Goal: Find specific page/section: Find specific page/section

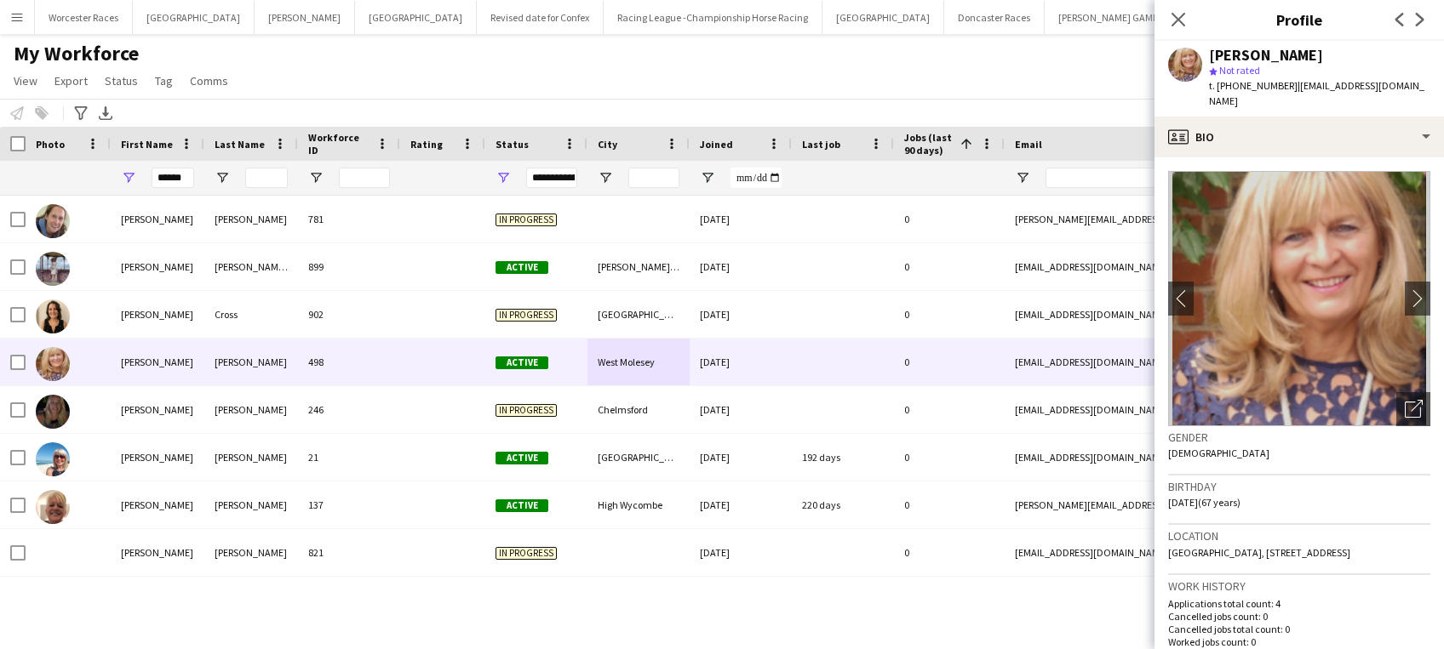
scroll to position [312, 0]
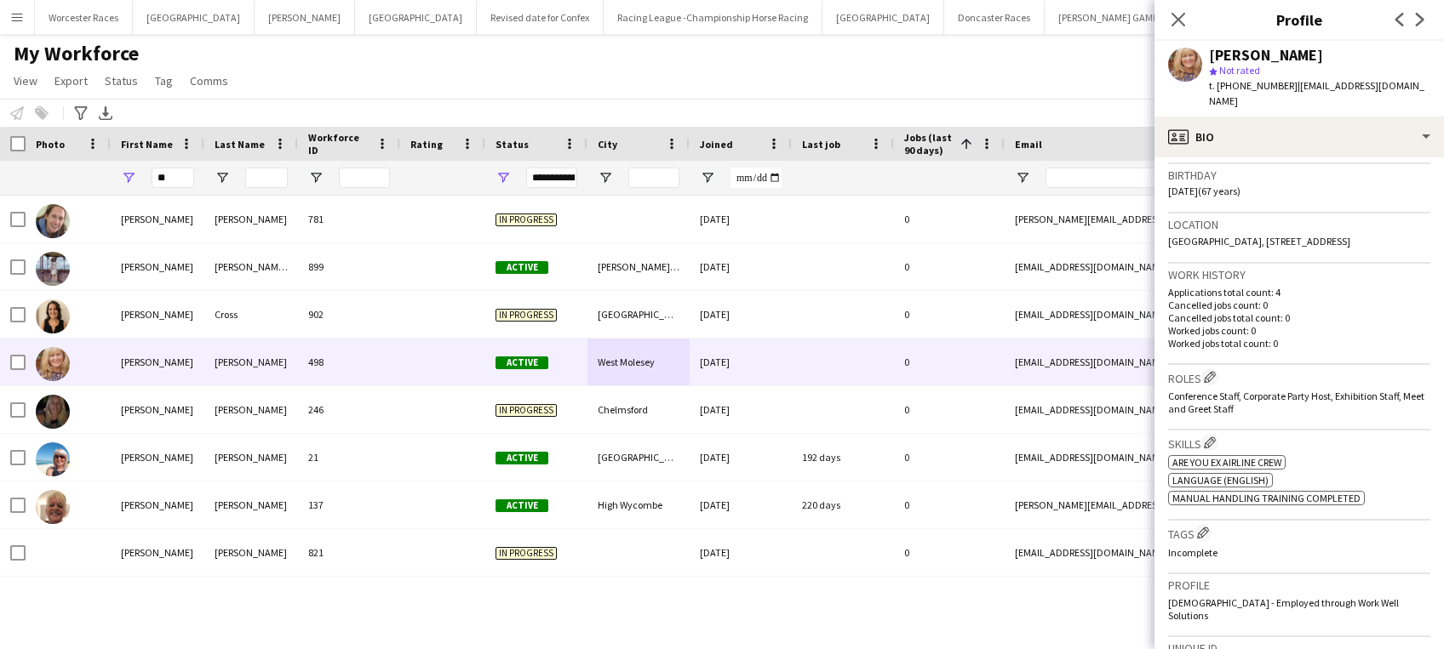
type input "*"
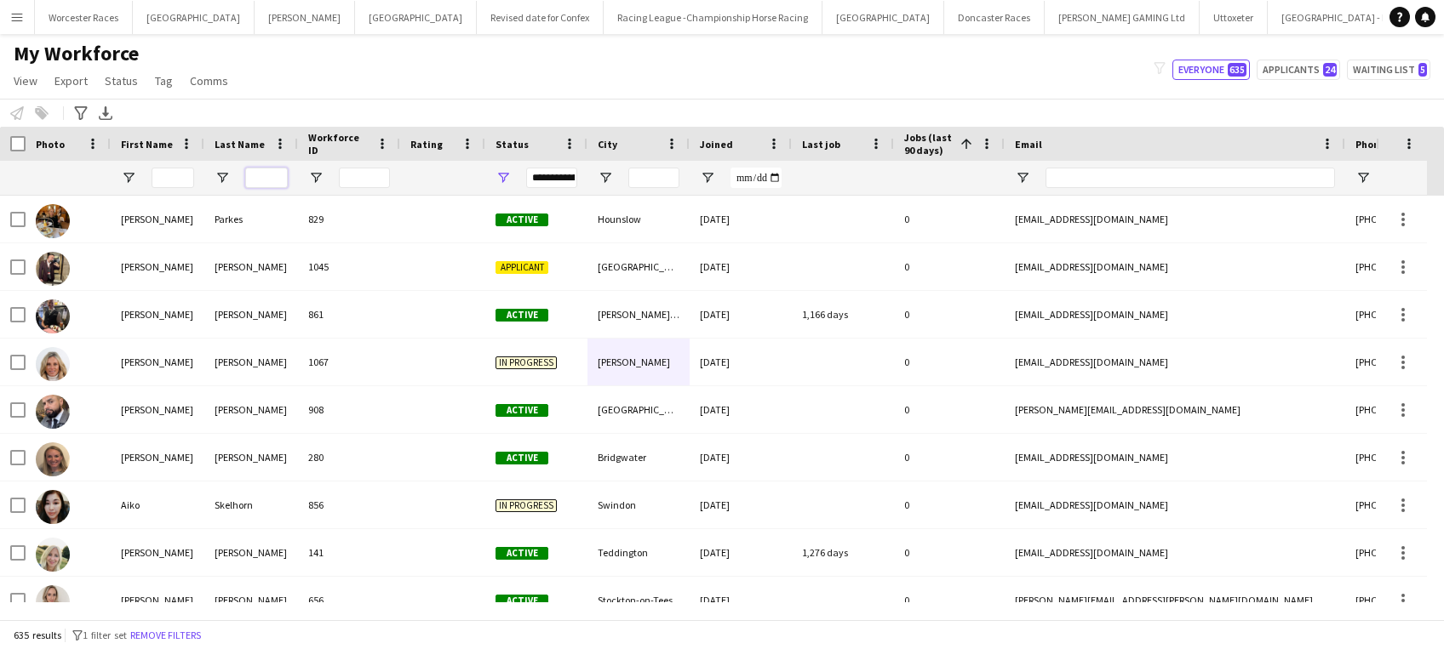
click at [268, 173] on input "Last Name Filter Input" at bounding box center [266, 178] width 43 height 20
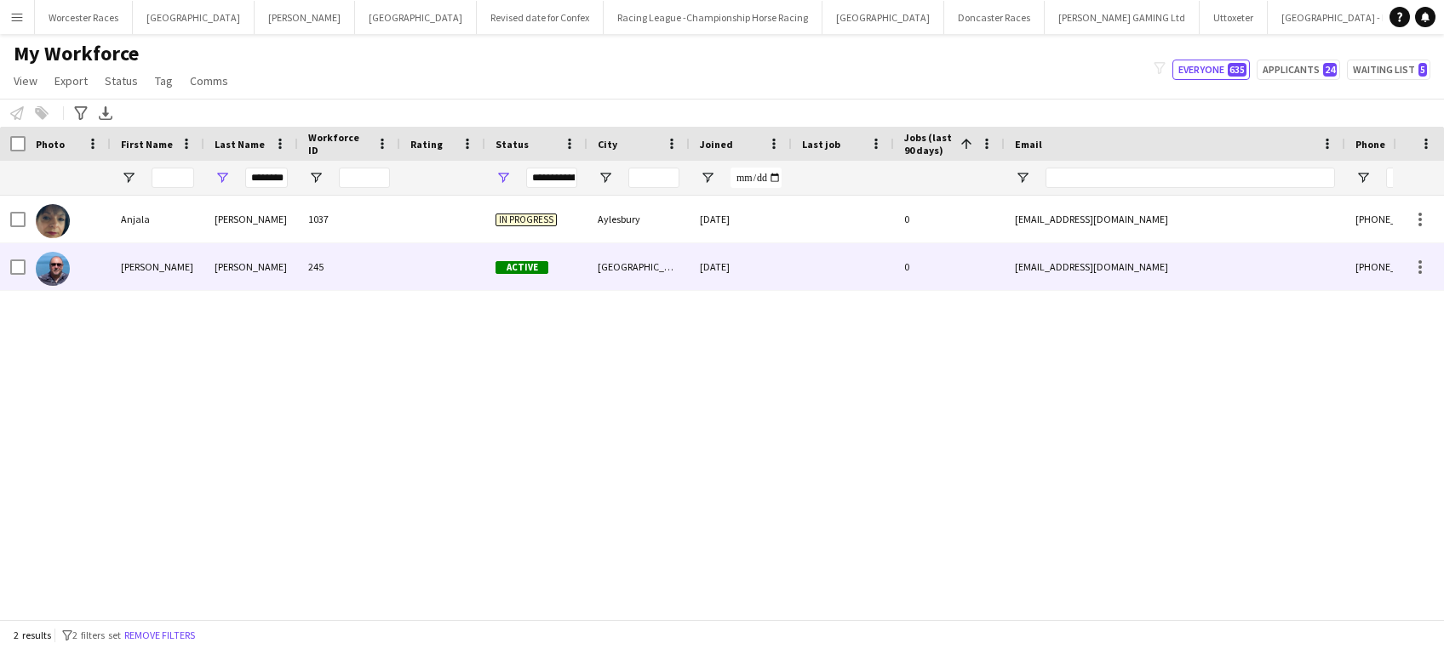
scroll to position [0, 0]
click at [695, 264] on div "[DATE]" at bounding box center [740, 266] width 102 height 47
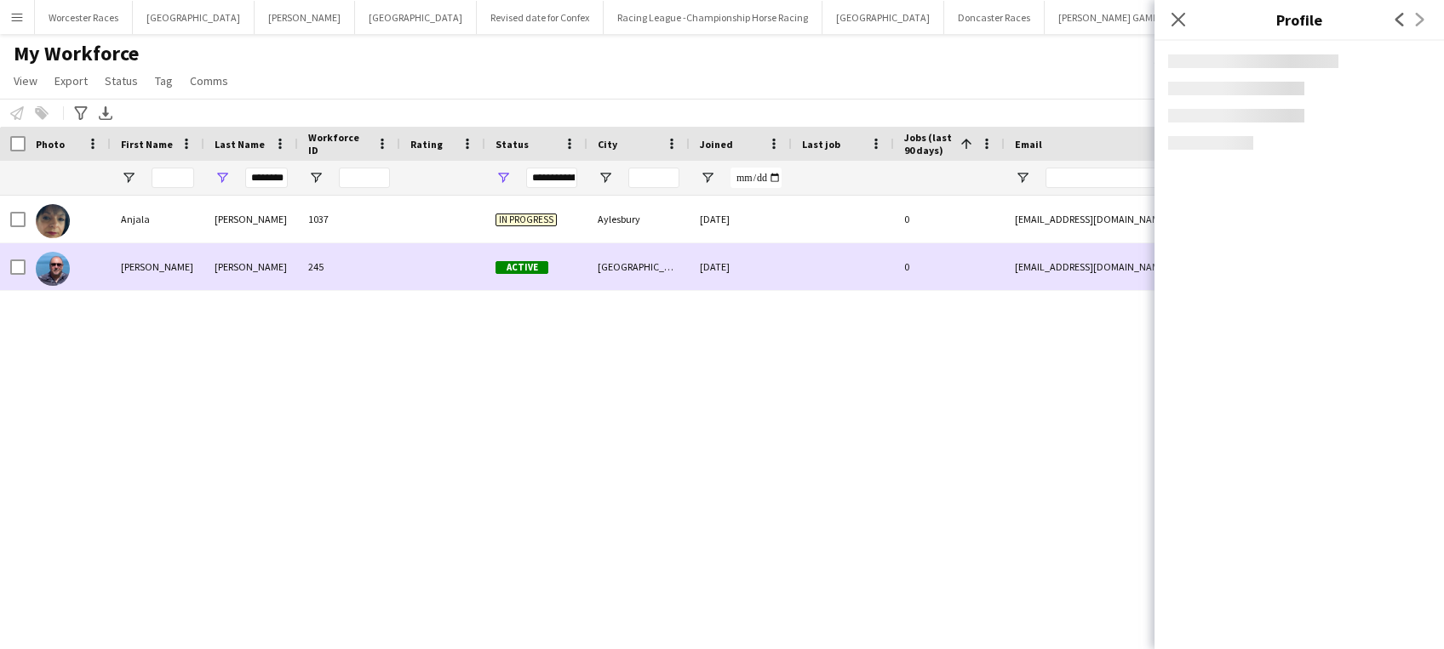
click at [695, 264] on div "[DATE]" at bounding box center [740, 266] width 102 height 47
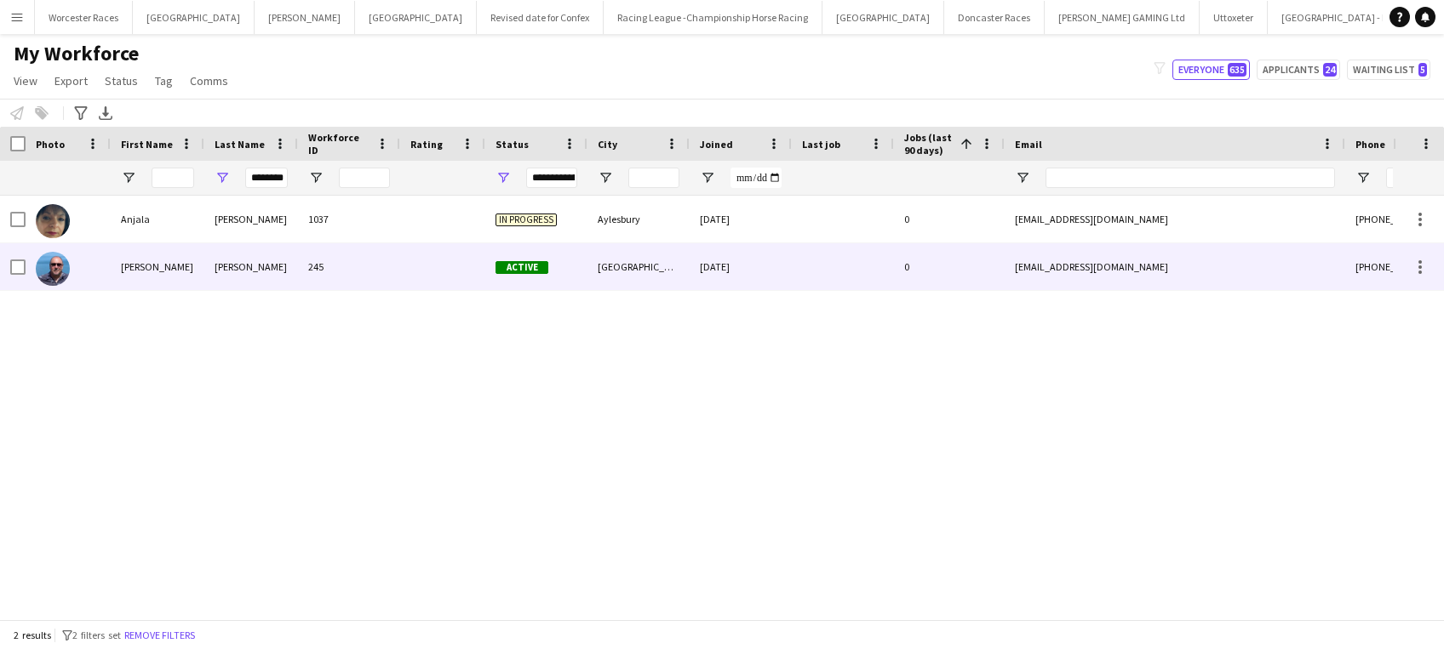
click at [695, 264] on div "[DATE]" at bounding box center [740, 266] width 102 height 47
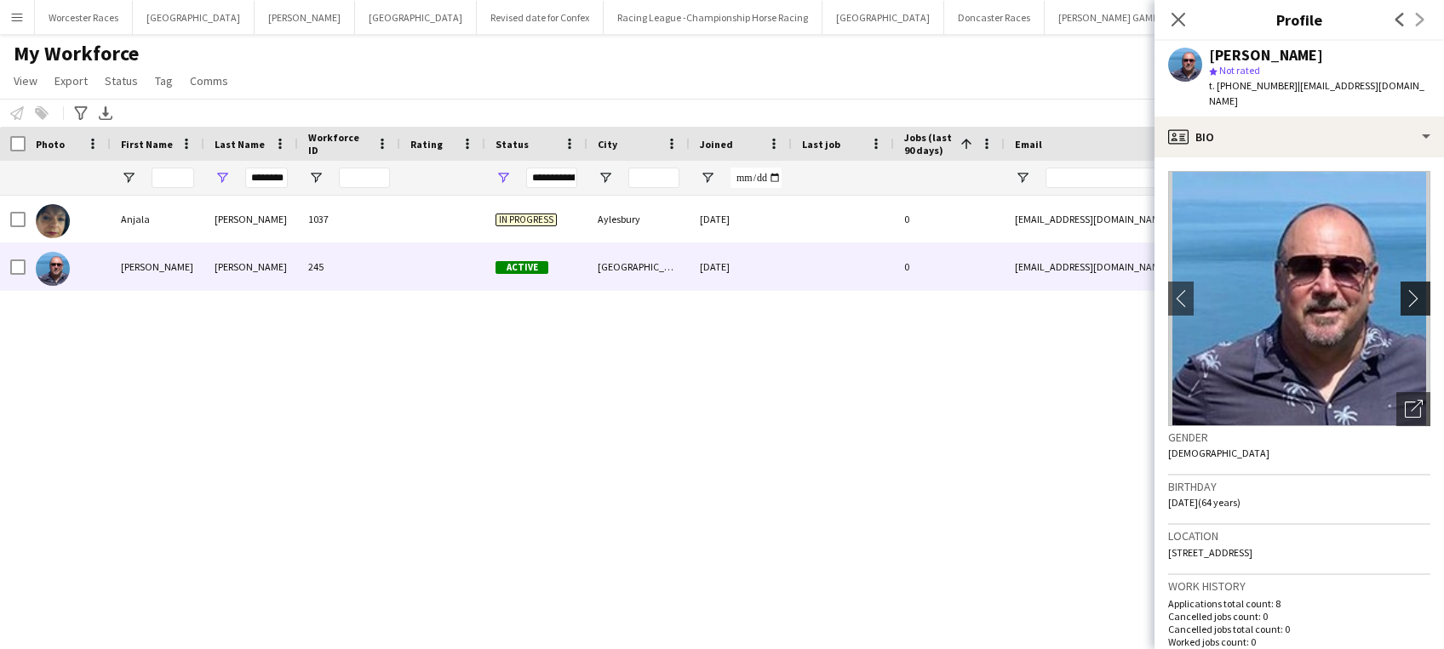
click at [1405, 289] on app-icon "chevron-right" at bounding box center [1418, 298] width 26 height 18
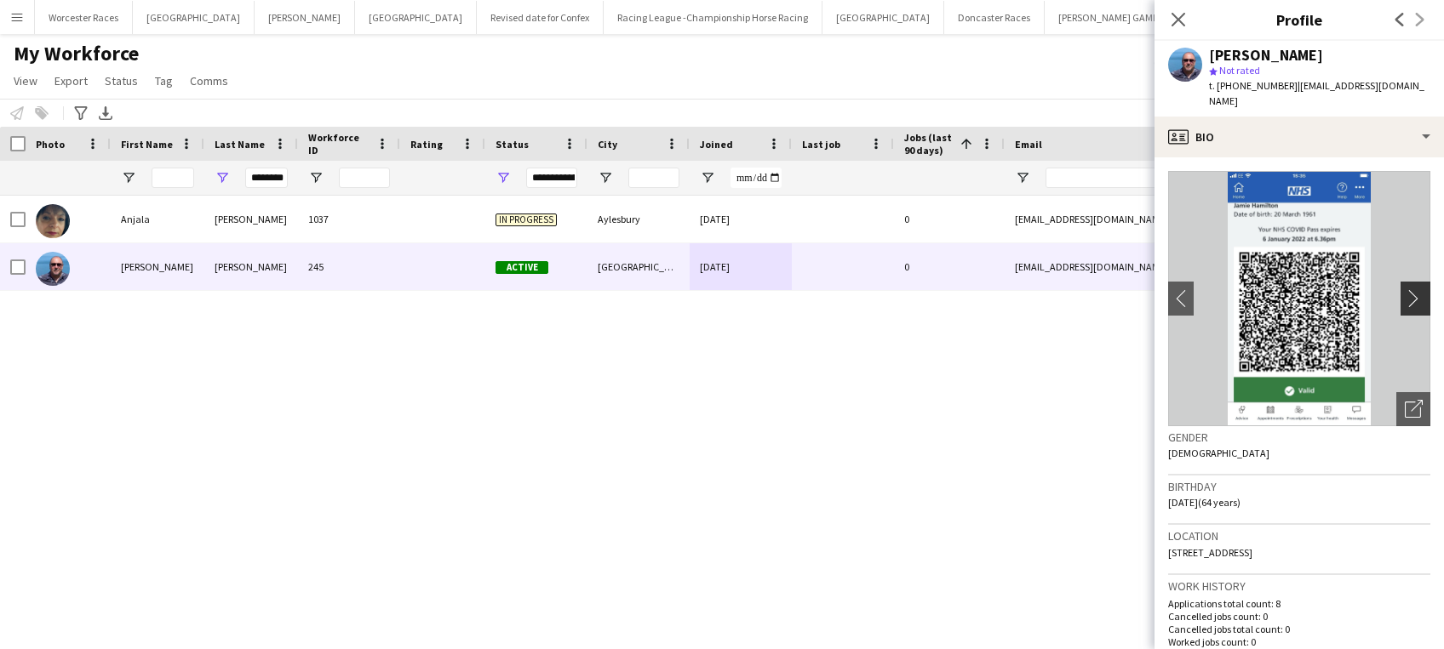
click at [1405, 289] on app-icon "chevron-right" at bounding box center [1418, 298] width 26 height 18
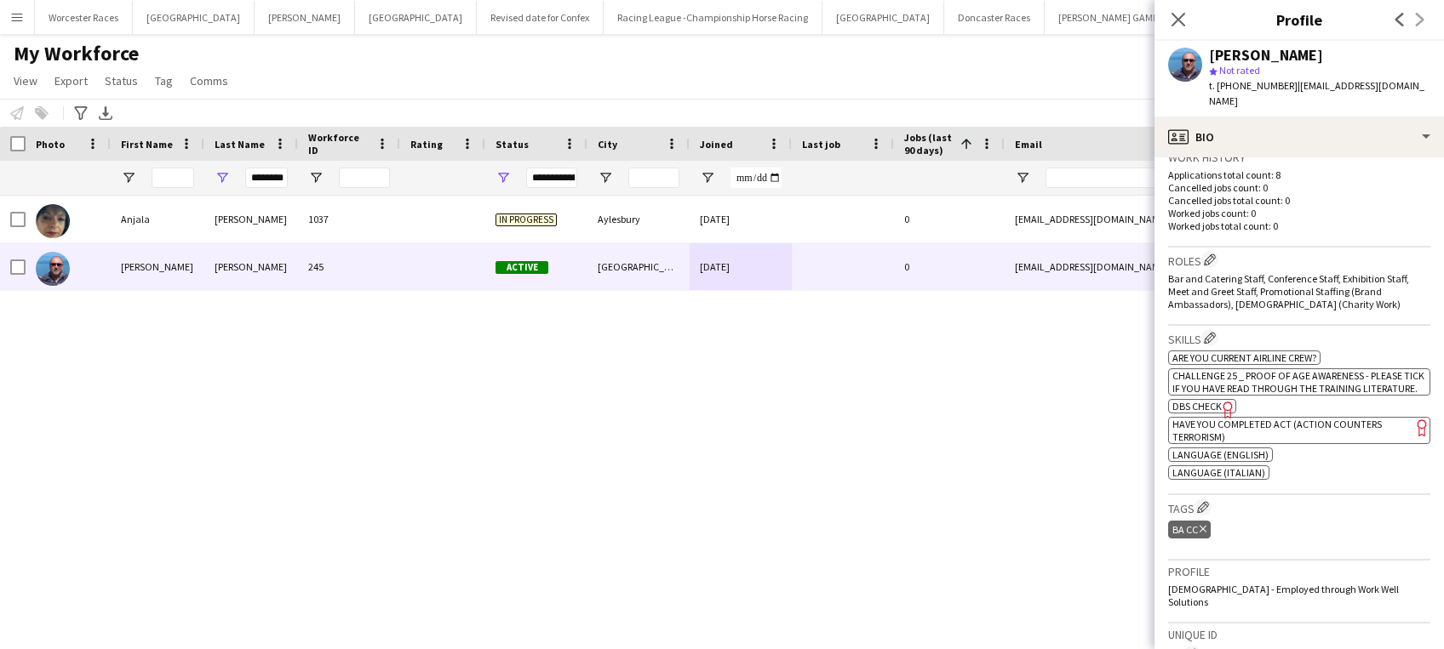
scroll to position [456, 0]
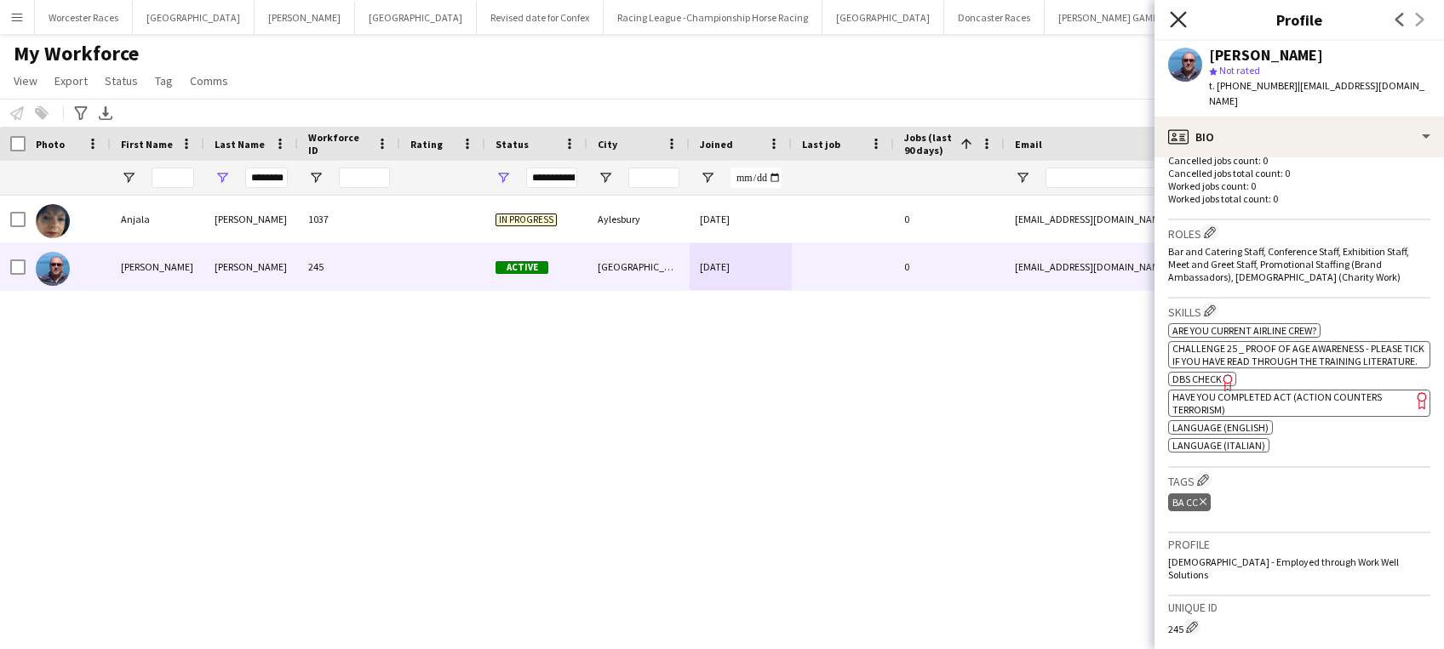
click at [1183, 14] on icon at bounding box center [1178, 19] width 16 height 16
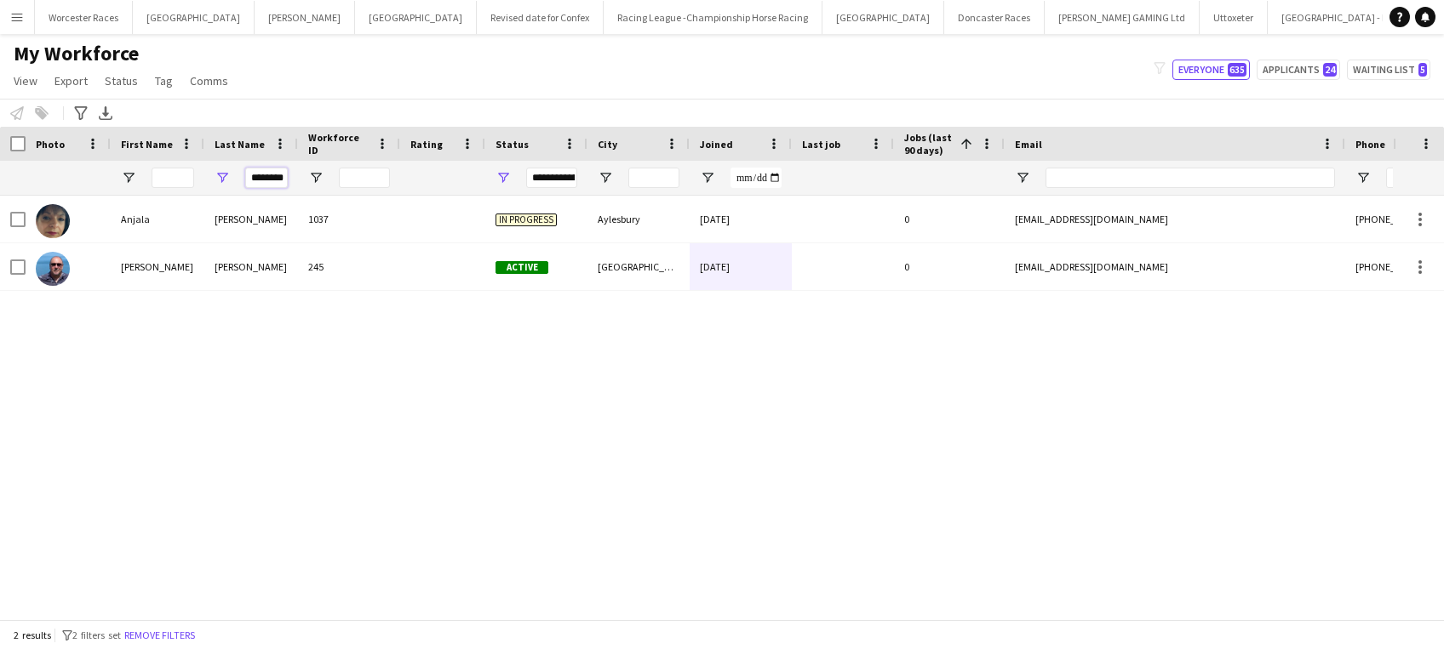
click at [279, 179] on input "********" at bounding box center [266, 178] width 43 height 20
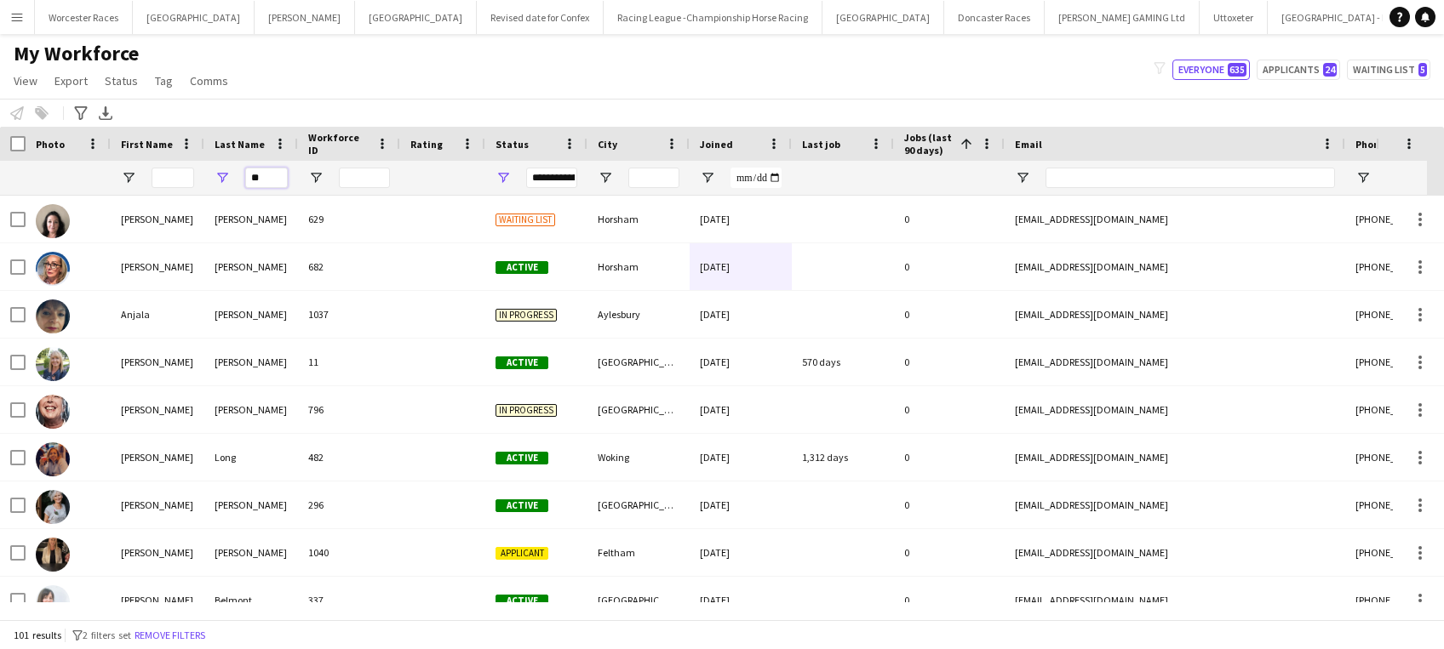
type input "*"
